Goal: Navigation & Orientation: Find specific page/section

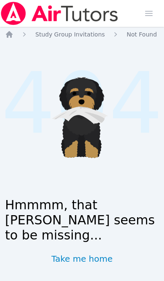
click at [12, 35] on icon "Breadcrumb" at bounding box center [9, 34] width 7 height 7
